Goal: Task Accomplishment & Management: Manage account settings

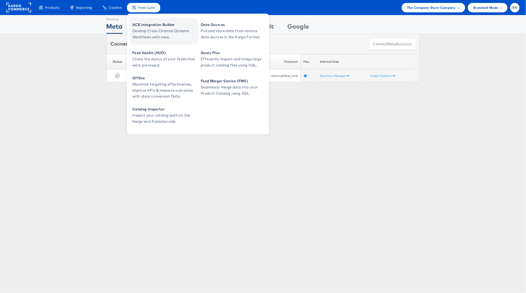
click at [146, 25] on span "ACE Integration Builder" at bounding box center [164, 25] width 64 height 6
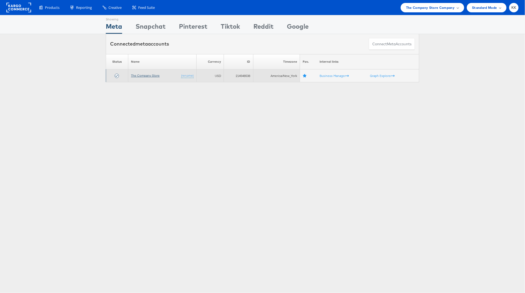
click at [153, 76] on link "The Company Store" at bounding box center [145, 75] width 29 height 4
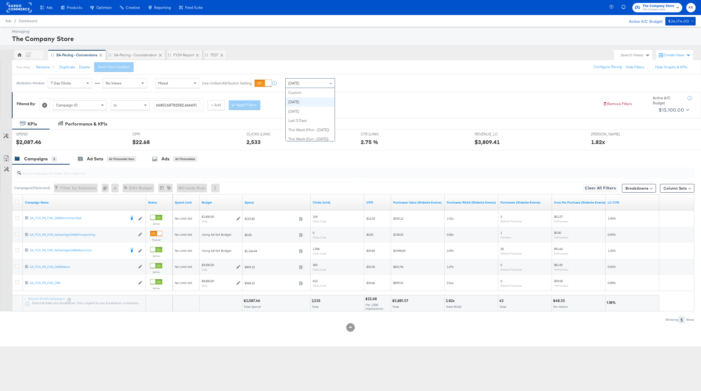
click at [302, 82] on div "Today" at bounding box center [309, 83] width 49 height 9
click at [347, 89] on div "Attribution Window: 7 Day Clicks No Views Mixed Use Unified Attribution Setting…" at bounding box center [197, 83] width 370 height 18
click at [347, 86] on div "Oct 15th 2025" at bounding box center [349, 85] width 9 height 4
click at [296, 118] on label "Start Time:" at bounding box center [291, 116] width 58 height 5
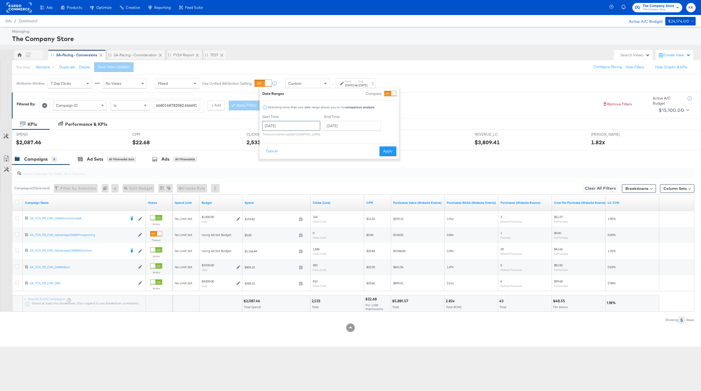
click at [288, 123] on input "October 15th 2025" at bounding box center [291, 126] width 58 height 10
click at [277, 150] on td "29" at bounding box center [277, 153] width 9 height 8
type input "September 29th 2025"
click at [357, 129] on input "October 15th 2025" at bounding box center [353, 126] width 56 height 10
click at [347, 172] on td "21" at bounding box center [348, 176] width 9 height 8
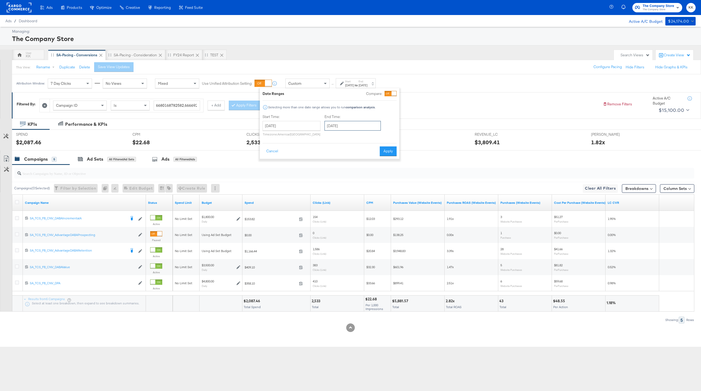
click at [357, 123] on input "October 21st 2025" at bounding box center [352, 126] width 56 height 10
click at [348, 165] on td "14" at bounding box center [348, 168] width 9 height 8
type input "October 14th 2025"
click at [389, 150] on button "Apply" at bounding box center [388, 151] width 17 height 10
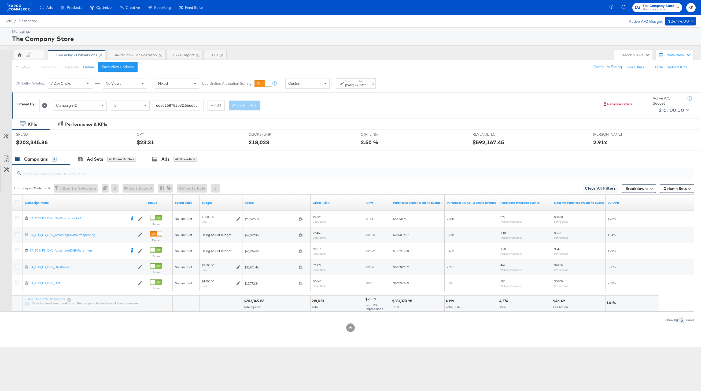
click at [251, 304] on div "$203,345.86 Total Spend" at bounding box center [276, 303] width 68 height 16
click at [251, 302] on div "$203,345.86" at bounding box center [254, 300] width 23 height 5
copy div "203,345.86"
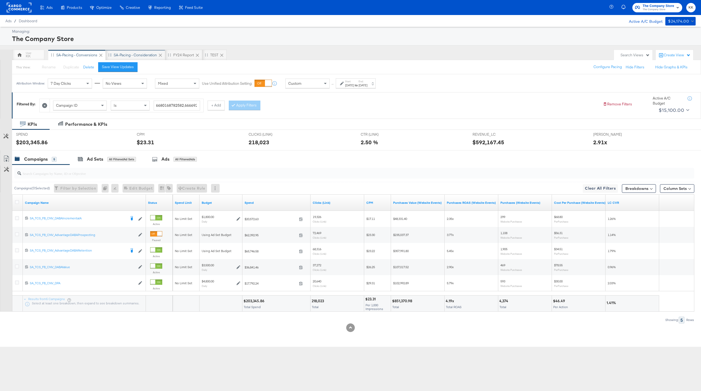
click at [135, 54] on div "SA-Pacing - Consideration" at bounding box center [135, 55] width 43 height 5
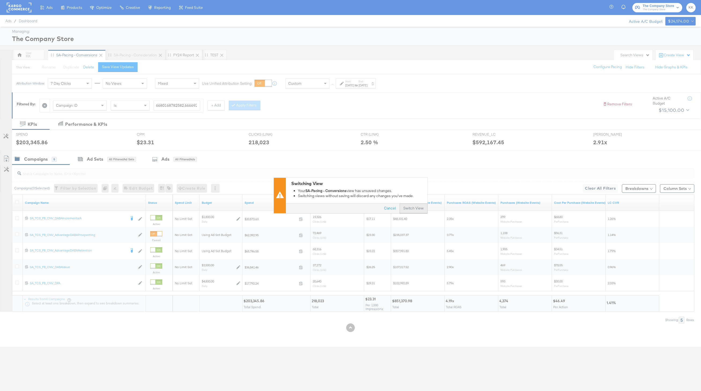
click at [419, 205] on button "Switch View" at bounding box center [413, 209] width 28 height 10
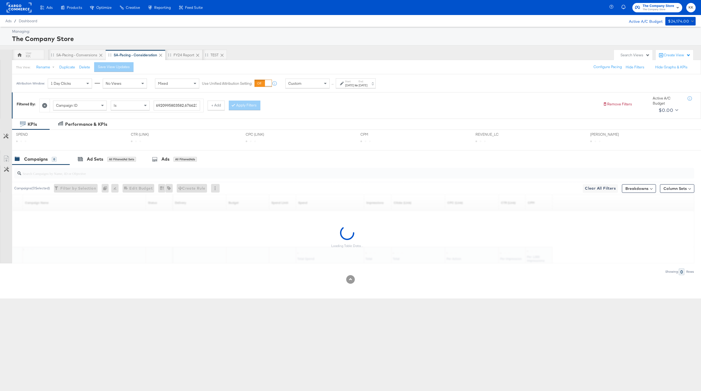
click at [367, 84] on div "Oct 13th 2025" at bounding box center [362, 85] width 9 height 4
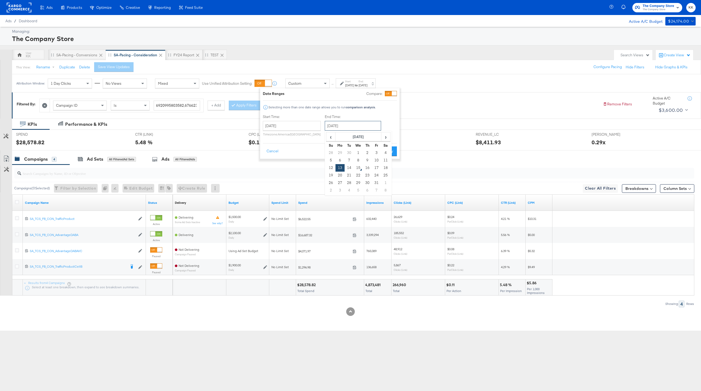
click at [342, 129] on input "October 13th 2025" at bounding box center [353, 126] width 56 height 10
click at [348, 167] on td "14" at bounding box center [348, 168] width 9 height 8
type input "October 14th 2025"
click at [389, 153] on button "Apply" at bounding box center [388, 151] width 17 height 10
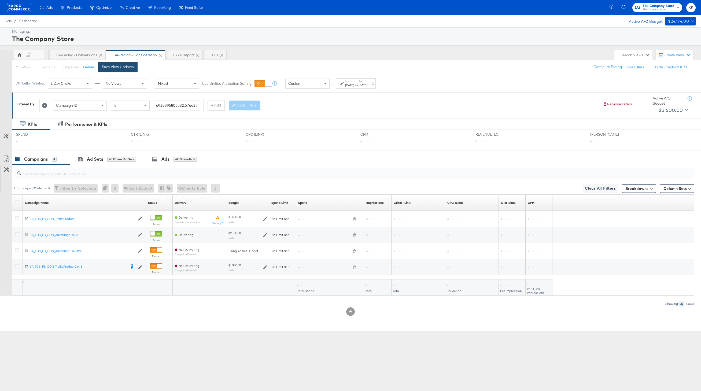
click at [107, 69] on div "Save View Updates" at bounding box center [118, 66] width 32 height 5
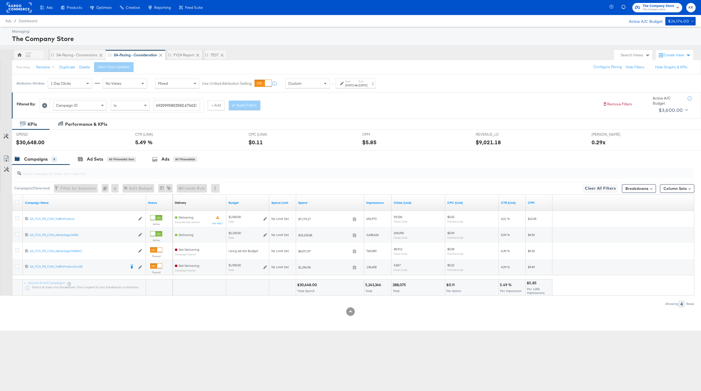
click at [309, 284] on div "KPIs Performance & KPIs Customize KPIs SPEND SPEND $30,648.00 CTR (LINK) CTR (L…" at bounding box center [350, 224] width 701 height 212
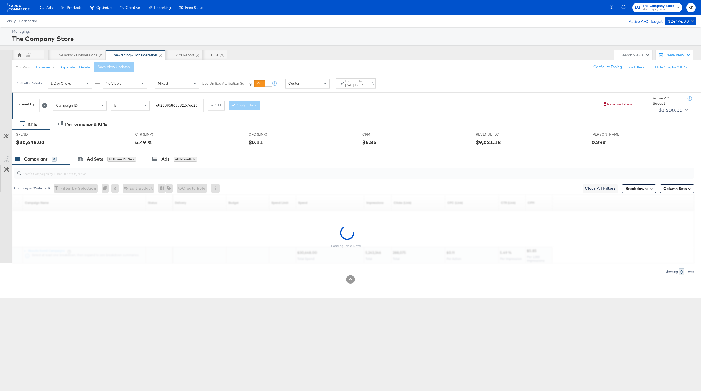
click at [309, 284] on div "KPIs Performance & KPIs Customize KPIs SPEND SPEND $30,648.00 CTR (LINK) CTR (L…" at bounding box center [350, 208] width 701 height 180
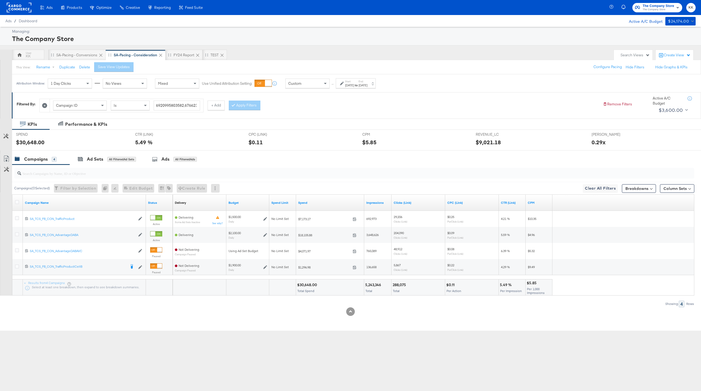
click at [309, 284] on div "$30,648.00" at bounding box center [307, 284] width 21 height 5
copy div "30,648.00"
click at [321, 85] on div "Custom" at bounding box center [307, 83] width 44 height 9
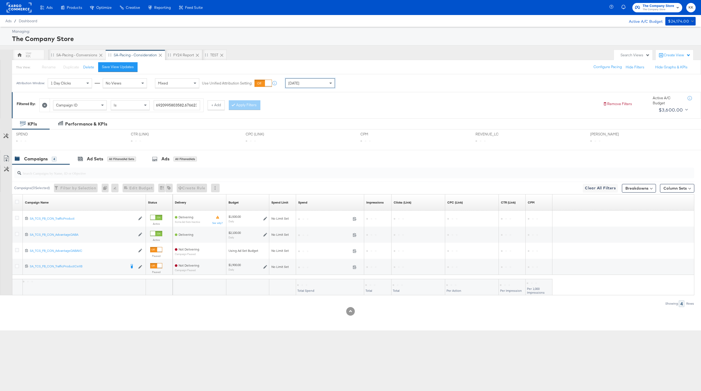
click at [317, 87] on div "Today" at bounding box center [309, 83] width 49 height 9
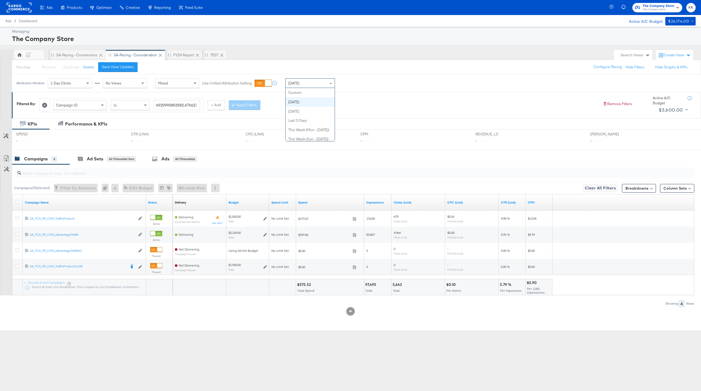
scroll to position [9, 0]
click at [64, 51] on div "SA-Pacing - Conversions" at bounding box center [76, 55] width 57 height 11
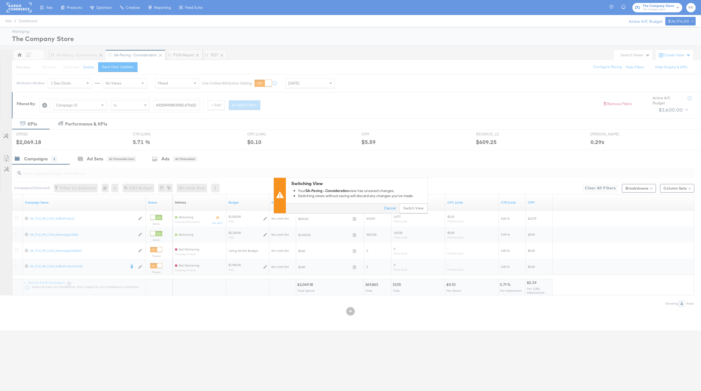
click at [390, 203] on div "Cancel Switch View" at bounding box center [357, 208] width 142 height 10
click at [390, 208] on button "Cancel" at bounding box center [389, 209] width 19 height 10
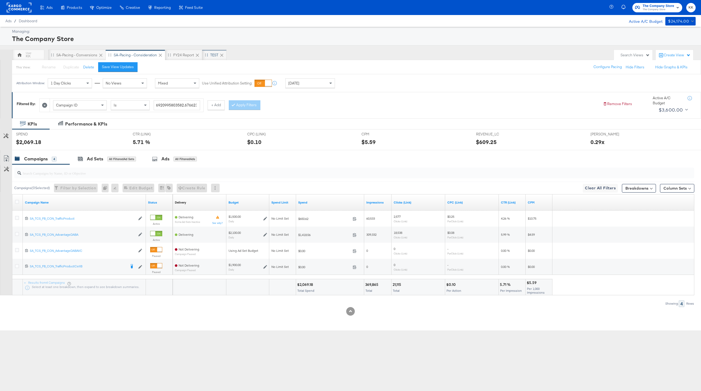
click at [213, 57] on div "TEST" at bounding box center [214, 55] width 8 height 5
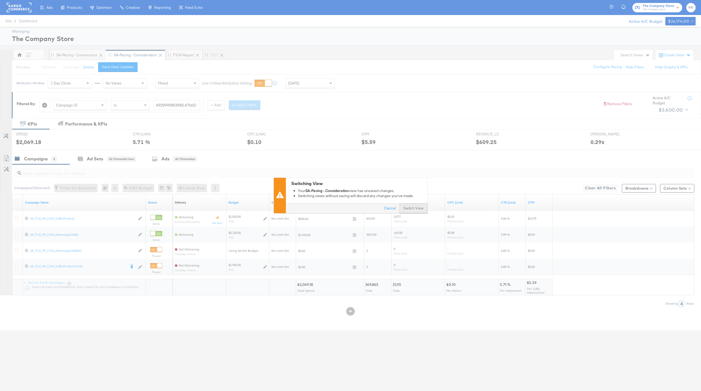
click at [425, 212] on button "Switch View" at bounding box center [413, 209] width 28 height 10
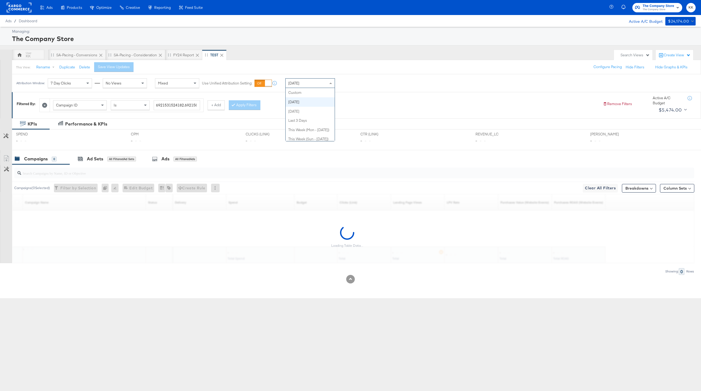
click at [314, 86] on div "Today" at bounding box center [309, 83] width 49 height 9
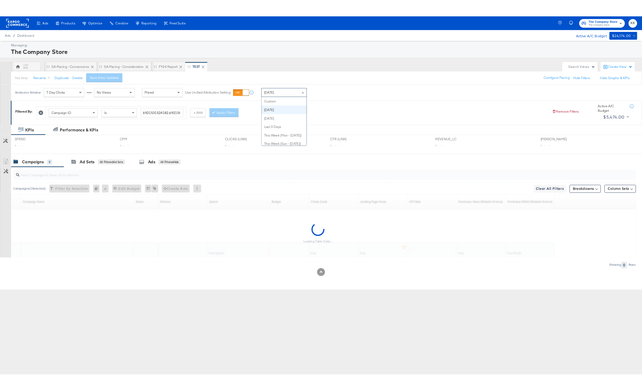
scroll to position [9, 0]
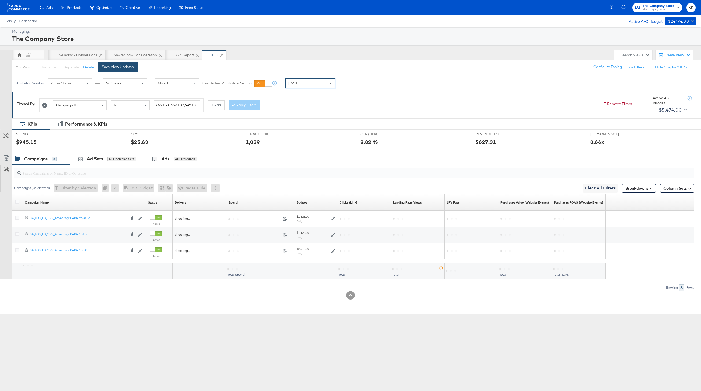
click at [126, 69] on div "Save View Updates" at bounding box center [118, 66] width 32 height 5
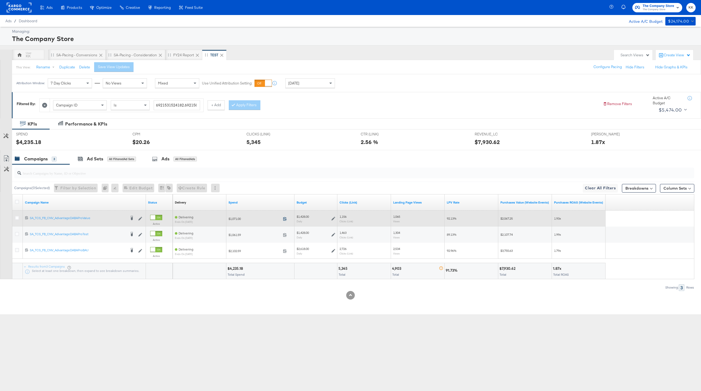
click at [285, 217] on icon at bounding box center [285, 219] width 4 height 4
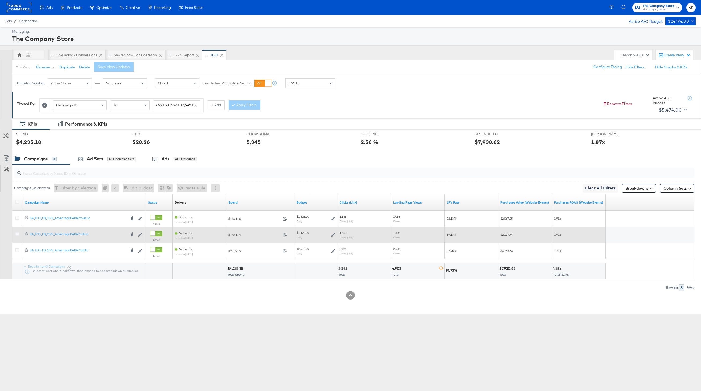
click at [285, 232] on div "$1,061.59 1061.59" at bounding box center [260, 235] width 68 height 8
click at [285, 236] on span at bounding box center [287, 235] width 12 height 4
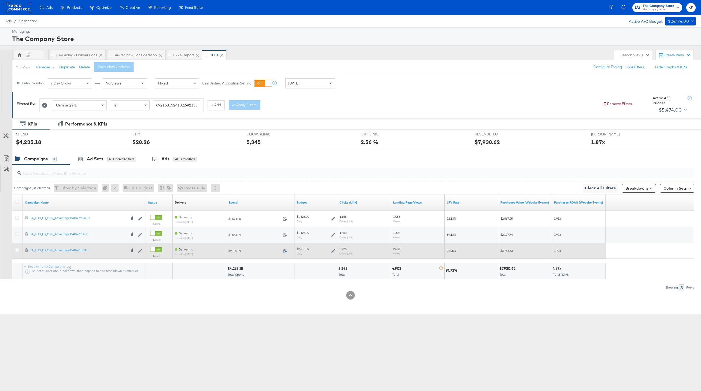
click at [285, 251] on icon at bounding box center [285, 251] width 4 height 4
click at [16, 249] on icon at bounding box center [17, 250] width 4 height 4
click at [0, 0] on input "checkbox" at bounding box center [0, 0] width 0 height 0
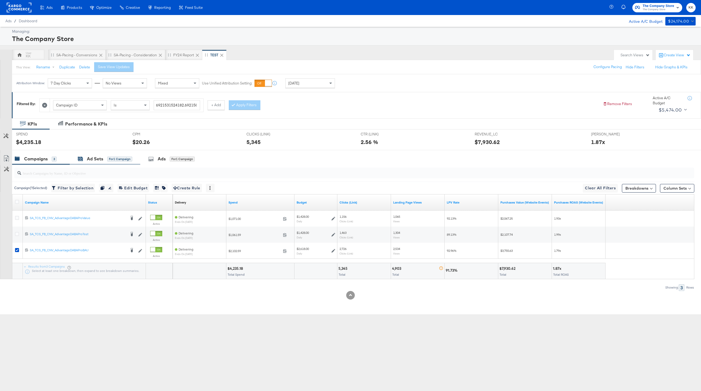
click at [95, 161] on div "Ad Sets" at bounding box center [95, 159] width 16 height 6
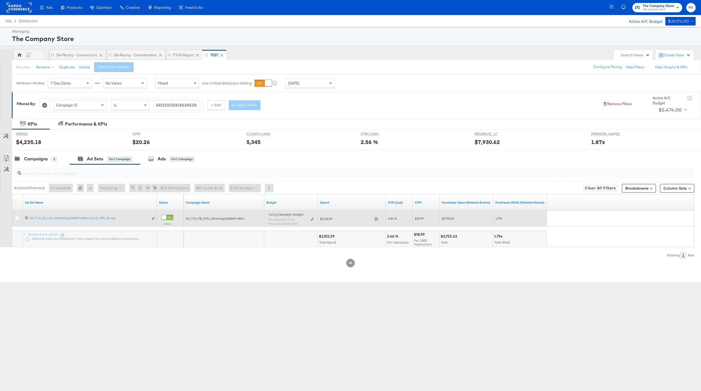
click at [310, 219] on div "Using Campaign Budget Min. spend limit: not set Max. spend limit : $2,143.00 Ed…" at bounding box center [290, 221] width 45 height 13
click at [311, 219] on icon at bounding box center [312, 219] width 3 height 3
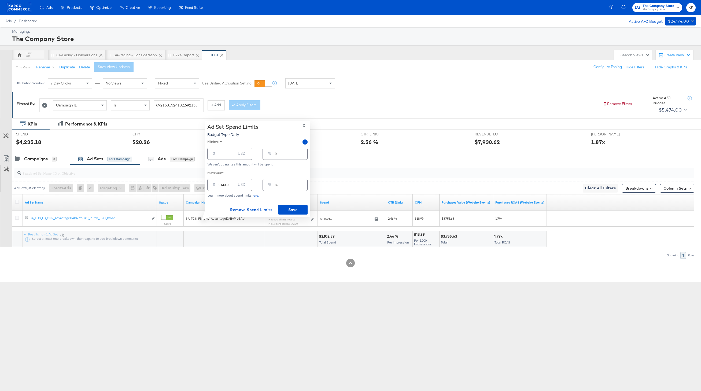
click at [225, 184] on input "2143.00" at bounding box center [226, 183] width 17 height 12
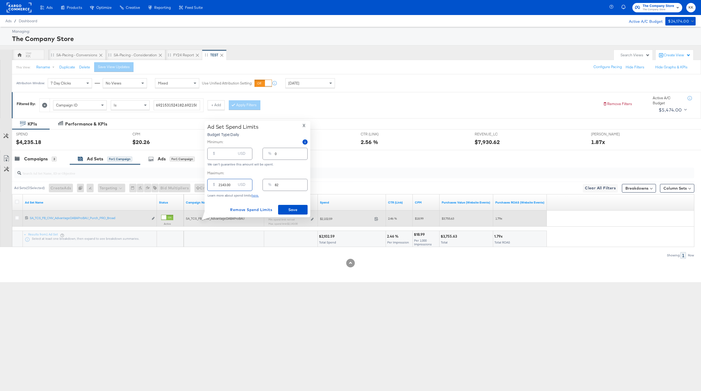
type input "214.00"
type input "8"
type input "2146.00"
type input "82"
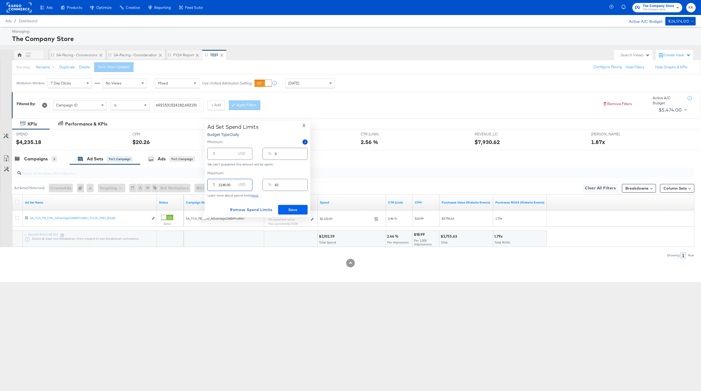
type input "2146.00"
click at [295, 207] on span "Save" at bounding box center [292, 209] width 25 height 7
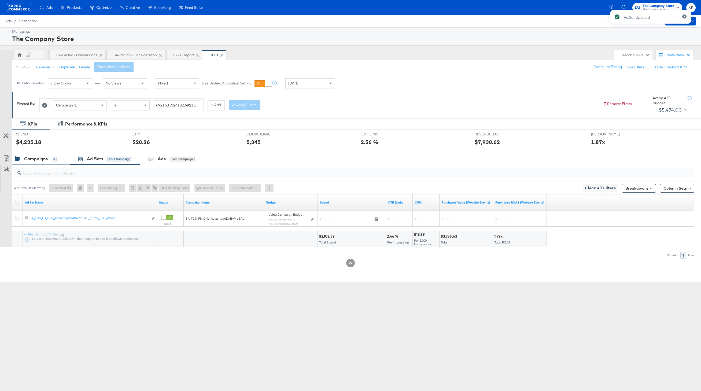
click at [42, 164] on div "Campaigns 3" at bounding box center [41, 159] width 58 height 12
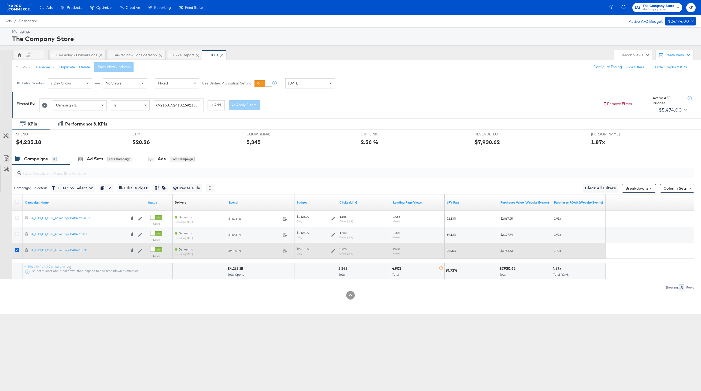
click at [17, 249] on icon at bounding box center [17, 250] width 4 height 4
click at [0, 0] on input "checkbox" at bounding box center [0, 0] width 0 height 0
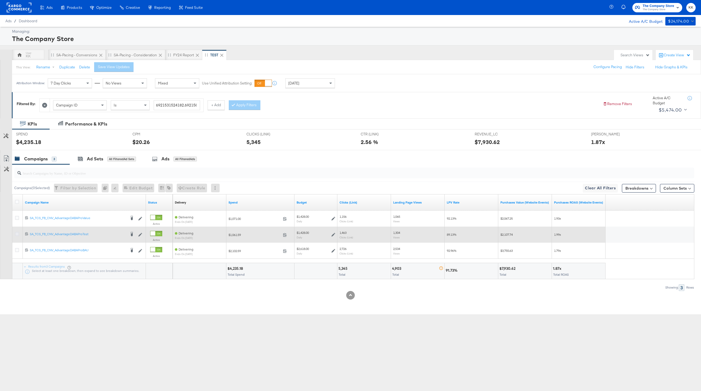
click at [17, 235] on icon at bounding box center [17, 234] width 4 height 4
click at [0, 0] on input "checkbox" at bounding box center [0, 0] width 0 height 0
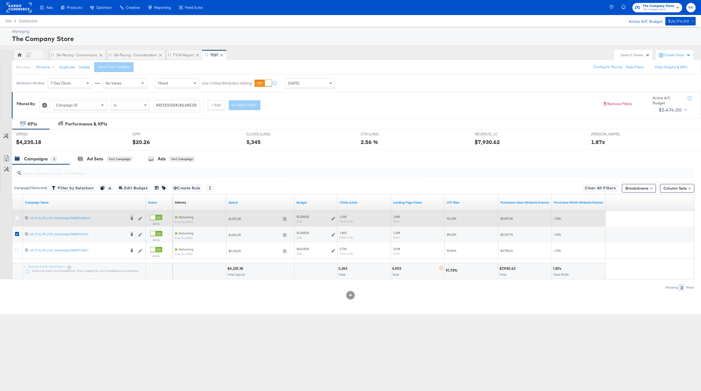
click at [17, 214] on div at bounding box center [18, 219] width 10 height 10
click at [17, 215] on div at bounding box center [18, 219] width 10 height 10
click at [17, 217] on icon at bounding box center [17, 218] width 4 height 4
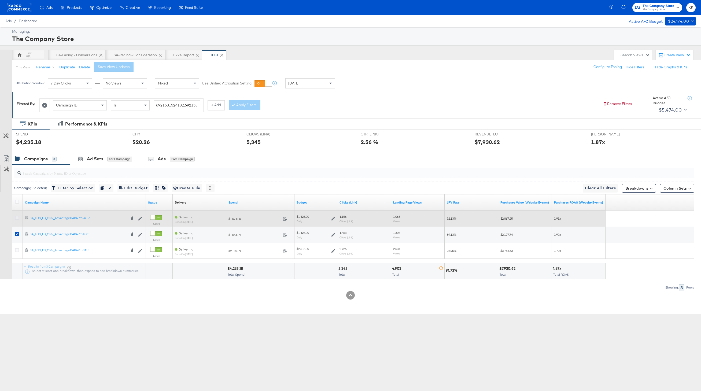
click at [0, 0] on input "checkbox" at bounding box center [0, 0] width 0 height 0
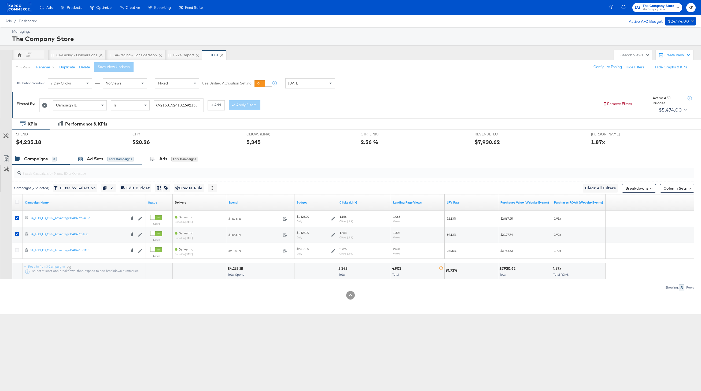
click at [99, 161] on div "Ad Sets" at bounding box center [95, 159] width 16 height 6
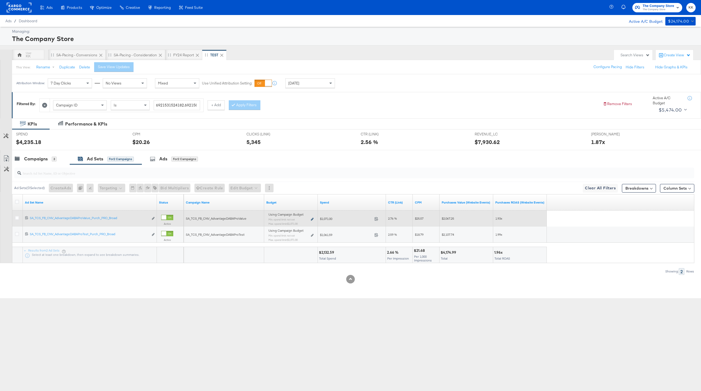
click at [311, 219] on icon at bounding box center [312, 219] width 3 height 3
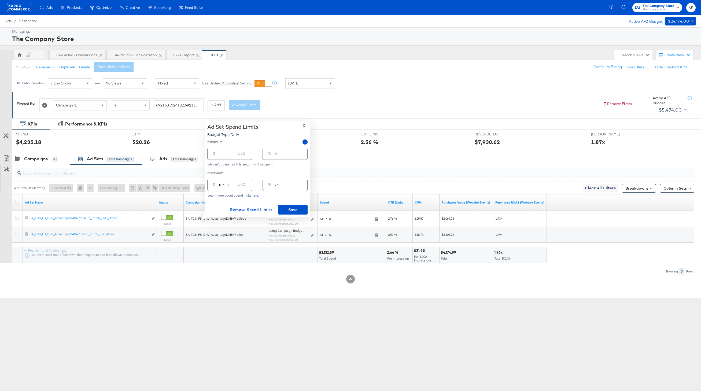
click at [224, 184] on input "1071.00" at bounding box center [226, 183] width 17 height 12
type input "107.00"
type input "7"
type input "1072.00"
type input "75"
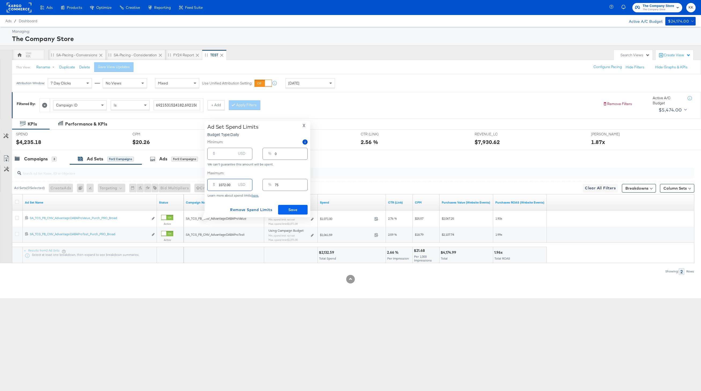
type input "1072.00"
click at [287, 210] on span "Save" at bounding box center [292, 209] width 25 height 7
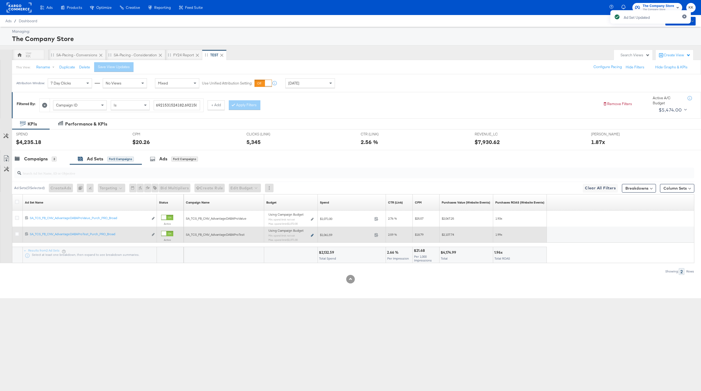
click at [313, 236] on icon at bounding box center [312, 235] width 3 height 3
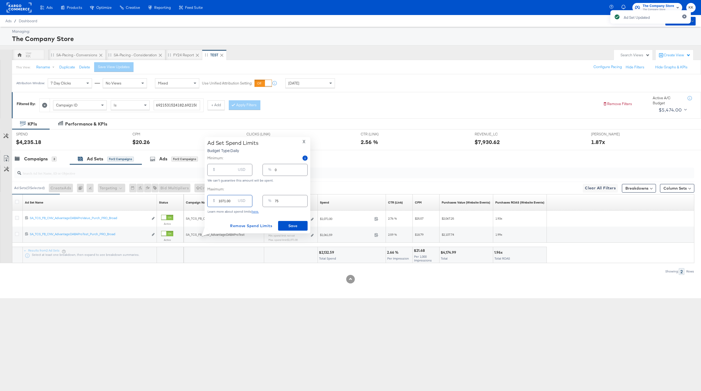
click at [225, 200] on input "1071.00" at bounding box center [226, 199] width 17 height 12
type input "107.00"
type input "7"
type input "1072.00"
type input "75"
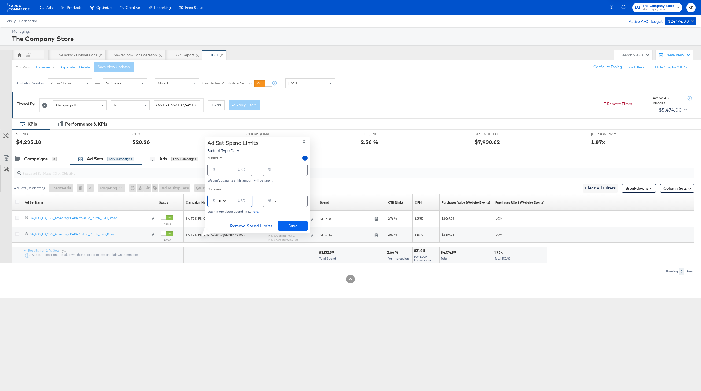
type input "1072.00"
click at [291, 227] on span "Save" at bounding box center [292, 225] width 25 height 7
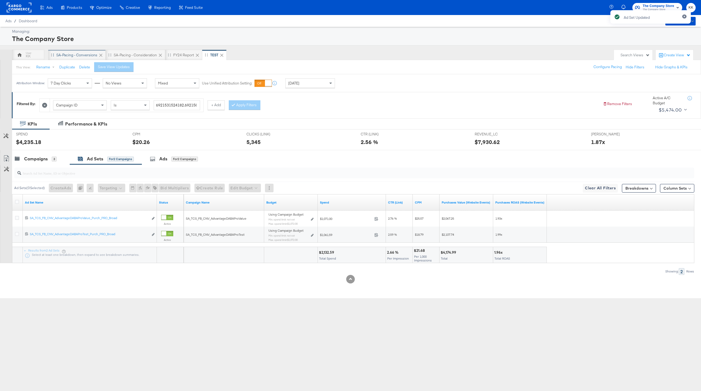
click at [81, 51] on div "SA-Pacing - Conversions" at bounding box center [76, 55] width 57 height 11
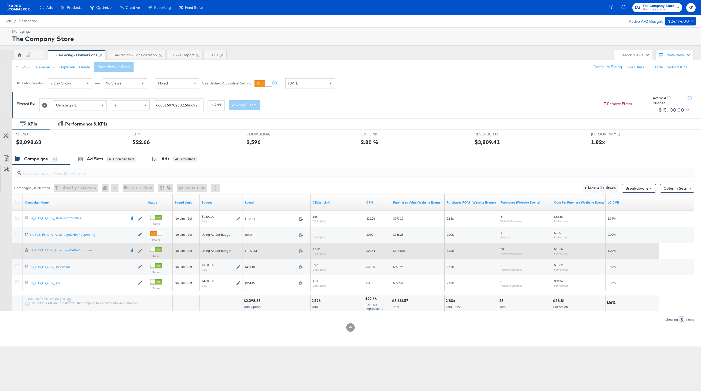
click at [16, 250] on icon at bounding box center [17, 250] width 4 height 4
click at [0, 0] on input "checkbox" at bounding box center [0, 0] width 0 height 0
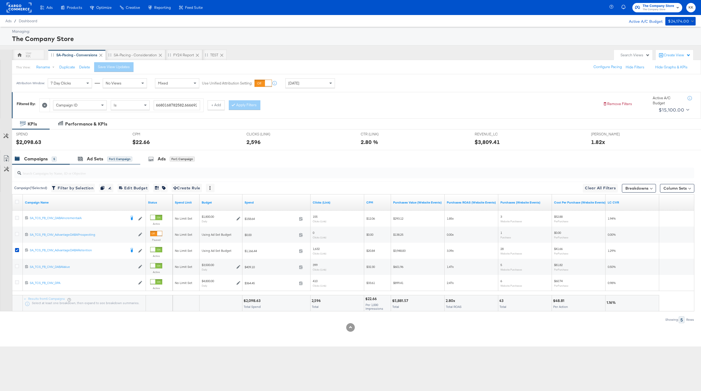
click at [97, 164] on div "Ad Sets for 1 Campaign" at bounding box center [105, 159] width 70 height 12
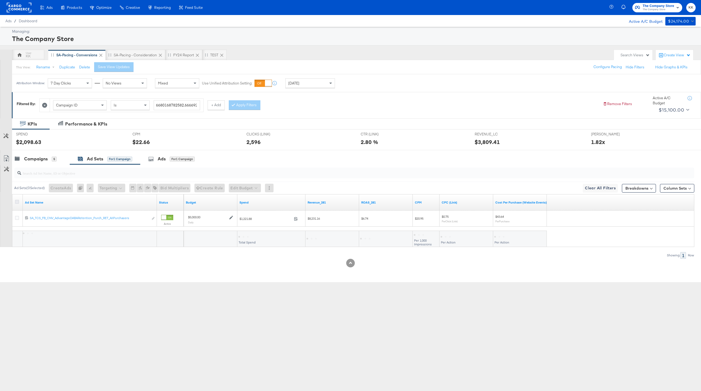
click at [18, 201] on icon at bounding box center [17, 202] width 4 height 4
click at [0, 0] on input "checkbox" at bounding box center [0, 0] width 0 height 0
click at [235, 187] on button "Edit Budget" at bounding box center [237, 188] width 32 height 9
click at [238, 200] on span "Edit Ad Set Budget" at bounding box center [239, 201] width 31 height 7
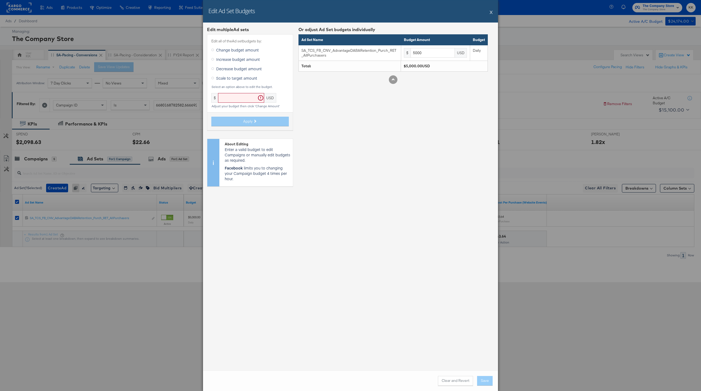
click at [226, 59] on span "Increase budget amount" at bounding box center [238, 59] width 44 height 5
click at [0, 0] on input "Increase budget amount" at bounding box center [0, 0] width 0 height 0
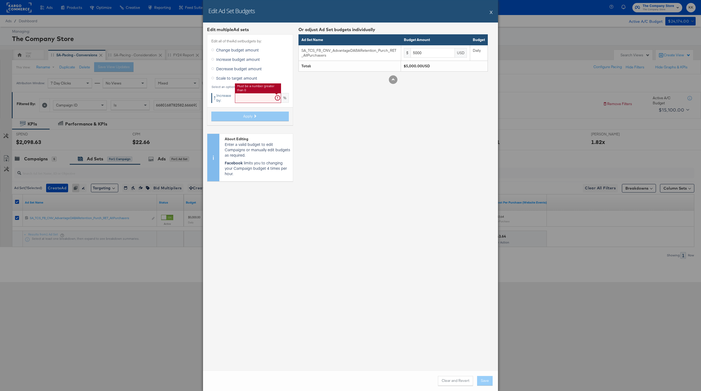
click at [239, 93] on input "text" at bounding box center [258, 98] width 46 height 10
type input "19"
click at [249, 115] on span "Apply" at bounding box center [247, 116] width 9 height 5
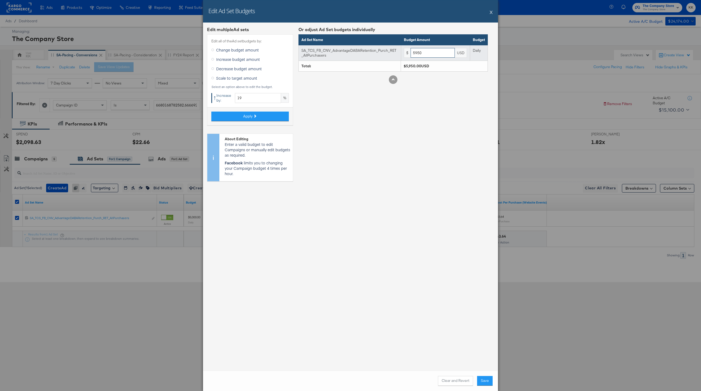
drag, startPoint x: 429, startPoint y: 55, endPoint x: 384, endPoint y: 53, distance: 44.3
click at [384, 53] on tr "SA_TCS_FB_CNV_AdvantageDABARetention_Purch_RET_AllPurchasers $ 5950 USD Daily" at bounding box center [393, 53] width 189 height 16
type input "5500"
click at [483, 380] on button "Save" at bounding box center [485, 381] width 16 height 10
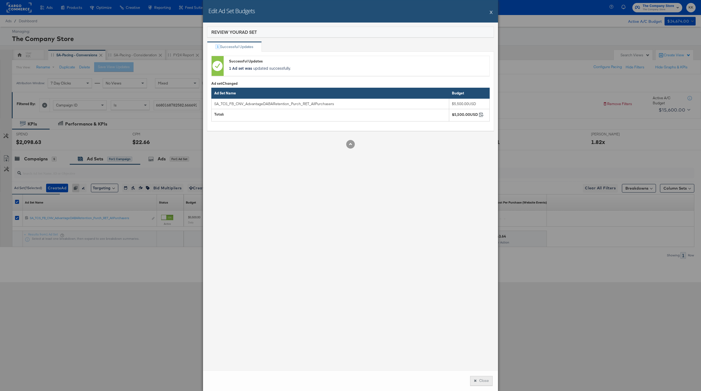
click at [481, 382] on button "Close" at bounding box center [481, 381] width 23 height 10
